Goal: Information Seeking & Learning: Learn about a topic

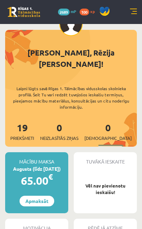
scroll to position [14, 0]
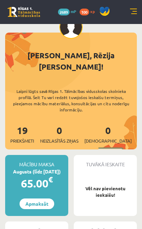
click at [131, 12] on link at bounding box center [133, 12] width 7 height 7
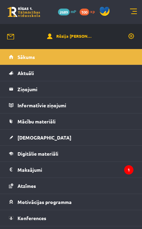
click at [68, 107] on legend "Informatīvie ziņojumi 0" at bounding box center [75, 105] width 116 height 16
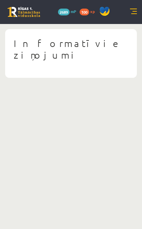
click at [130, 16] on div "10 Dāvanas 2689 mP 100 xp" at bounding box center [71, 12] width 142 height 24
click at [127, 13] on div "10 Dāvanas 2689 mP 100 xp" at bounding box center [71, 12] width 142 height 24
click at [135, 13] on link at bounding box center [133, 12] width 7 height 7
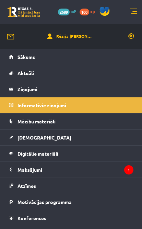
click at [68, 94] on legend "Ziņojumi 0" at bounding box center [75, 89] width 116 height 16
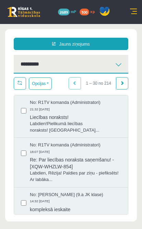
click at [133, 12] on link at bounding box center [133, 12] width 7 height 7
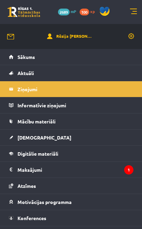
click at [87, 74] on link "Aktuāli" at bounding box center [71, 73] width 125 height 16
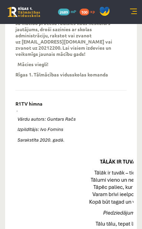
scroll to position [244, 0]
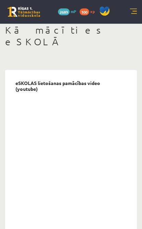
scroll to position [0, 0]
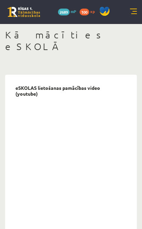
click at [131, 12] on link at bounding box center [133, 12] width 7 height 7
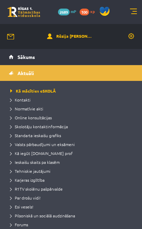
scroll to position [13, 0]
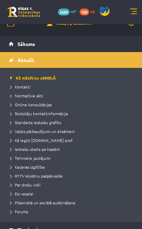
click at [64, 133] on span "Valsts pārbaudījumi un eksāmeni" at bounding box center [42, 131] width 64 height 5
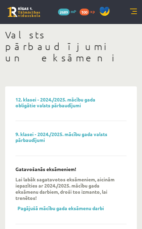
click at [107, 131] on link "9. klasei - 2024./2025. mācību gada valsts pārbaudījumi" at bounding box center [61, 137] width 92 height 12
